Goal: Check status: Check status

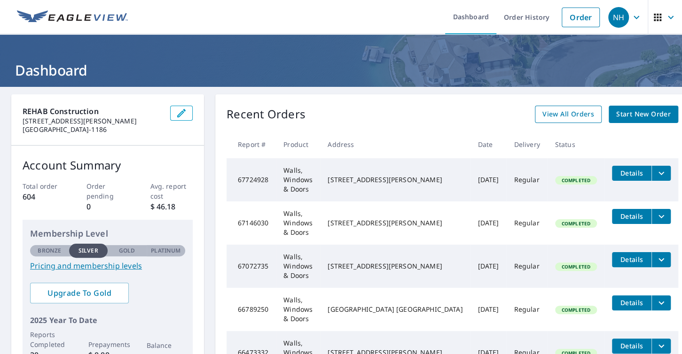
click at [545, 113] on span "View All Orders" at bounding box center [568, 115] width 52 height 12
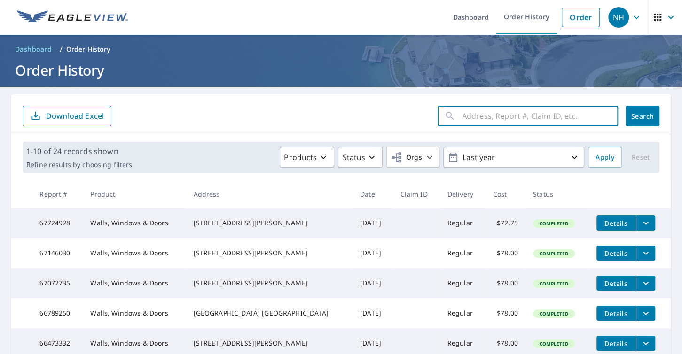
click at [516, 117] on input "text" at bounding box center [540, 116] width 156 height 26
type input "2457 [GEOGRAPHIC_DATA]"
click button "Search" at bounding box center [642, 116] width 34 height 21
